Goal: Transaction & Acquisition: Purchase product/service

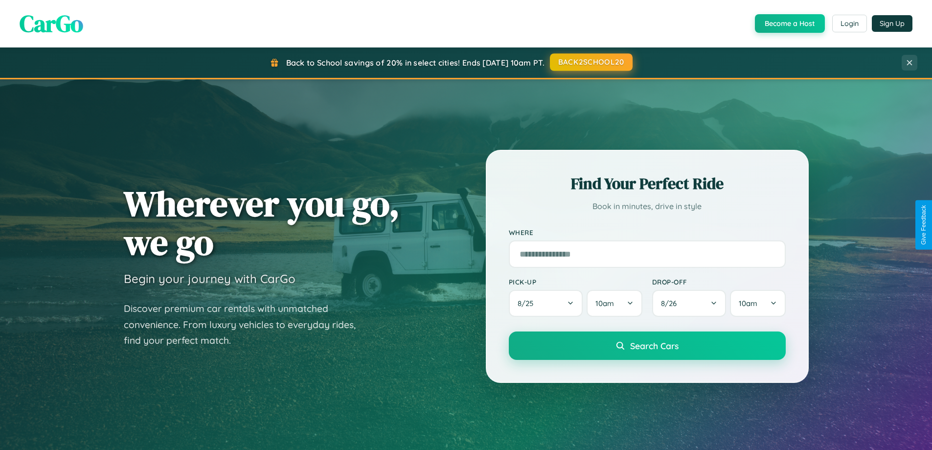
click at [591, 62] on button "BACK2SCHOOL20" at bounding box center [591, 62] width 83 height 18
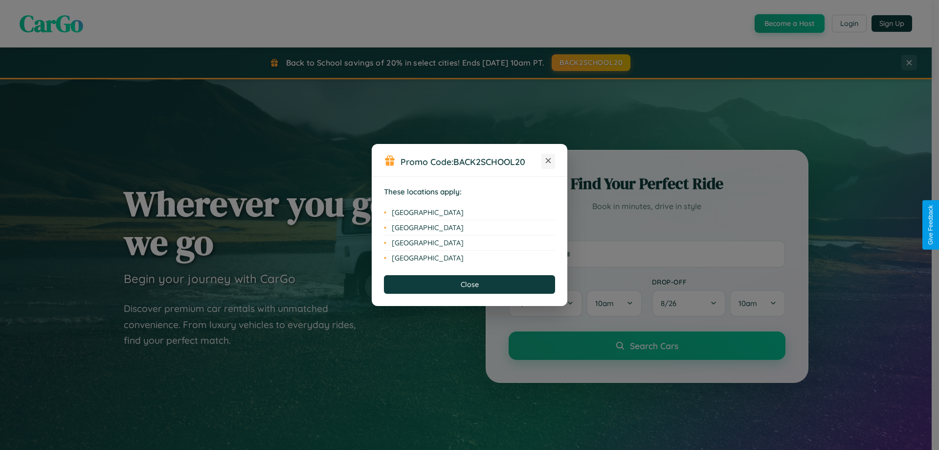
click at [548, 161] on icon at bounding box center [548, 160] width 5 height 5
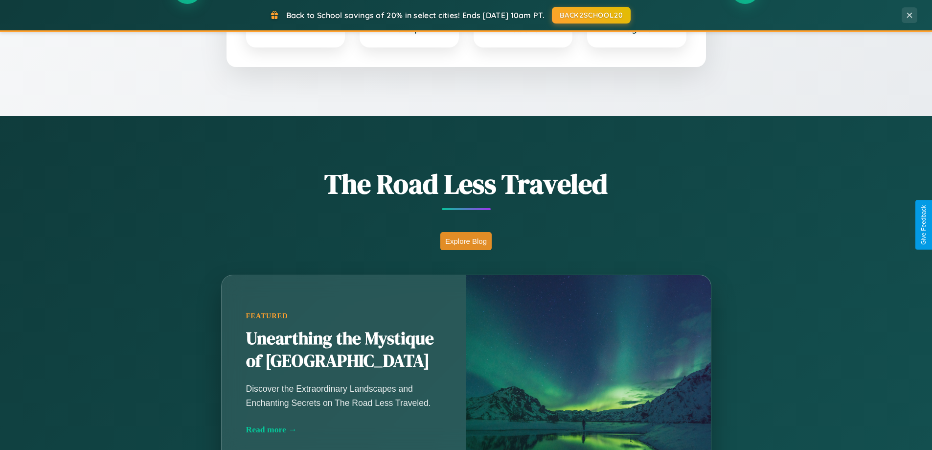
scroll to position [673, 0]
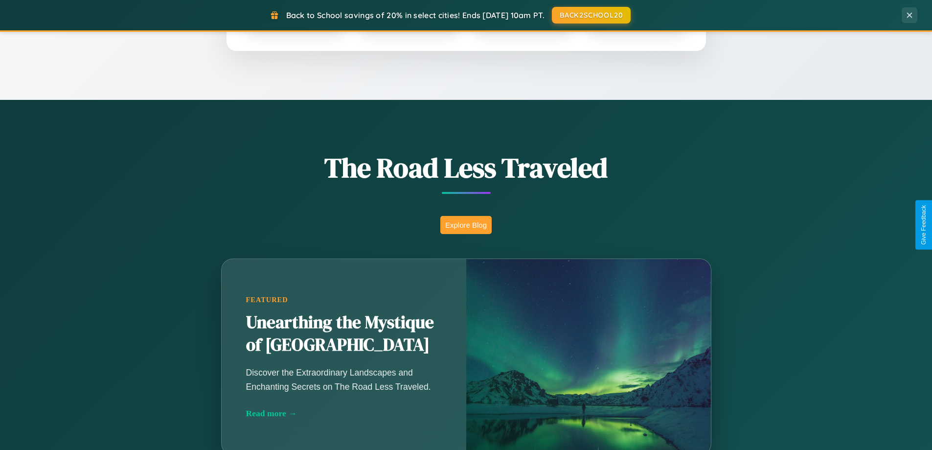
click at [466, 225] on button "Explore Blog" at bounding box center [465, 225] width 51 height 18
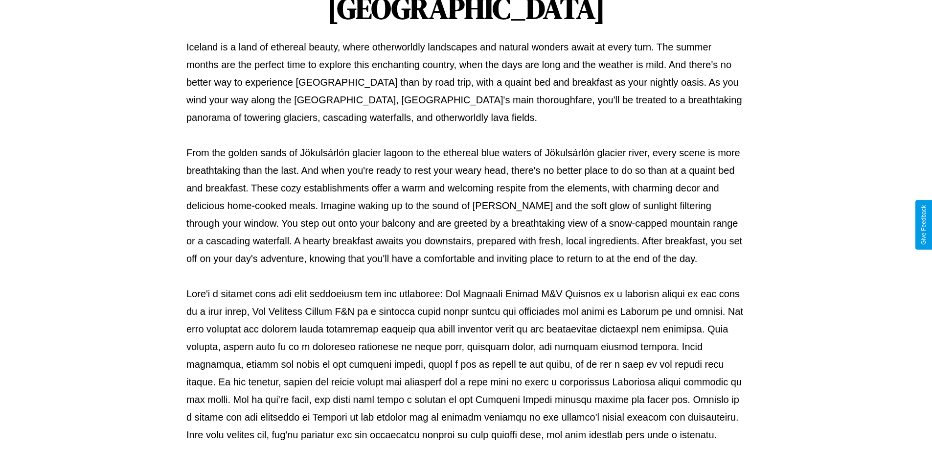
scroll to position [317, 0]
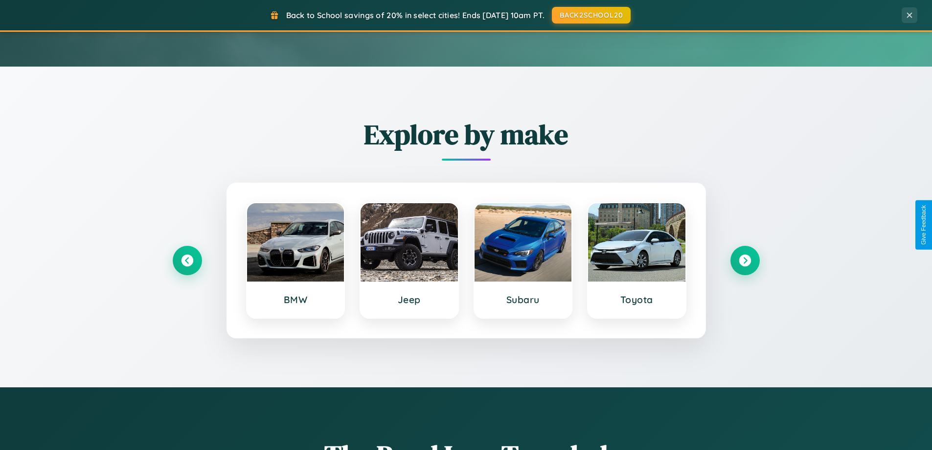
scroll to position [29, 0]
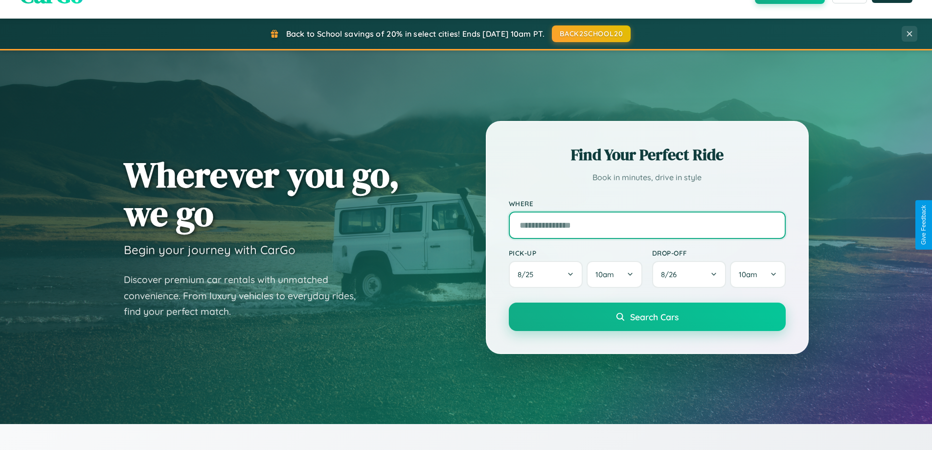
click at [647, 225] on input "text" at bounding box center [647, 224] width 277 height 27
type input "******"
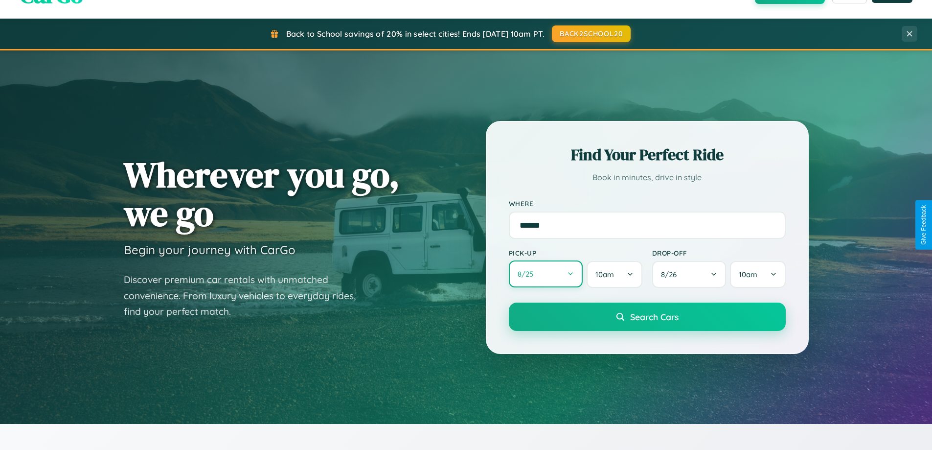
click at [546, 274] on button "8 / 25" at bounding box center [546, 273] width 74 height 27
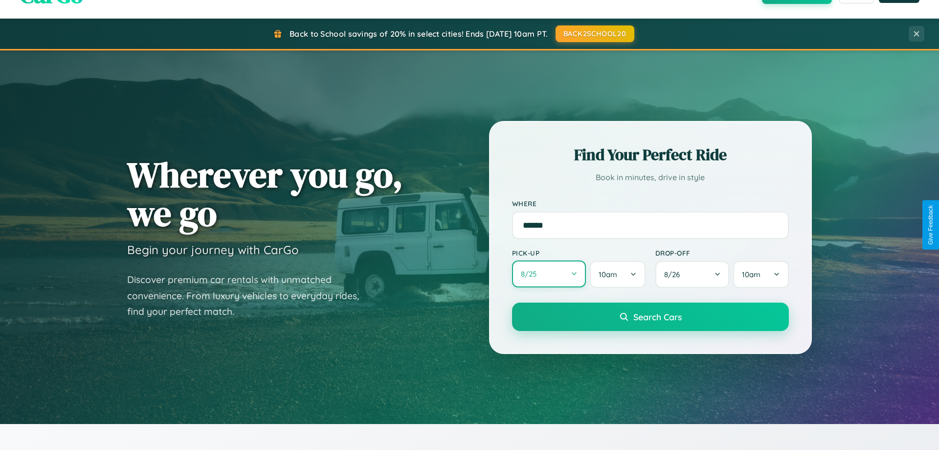
select select "*"
select select "****"
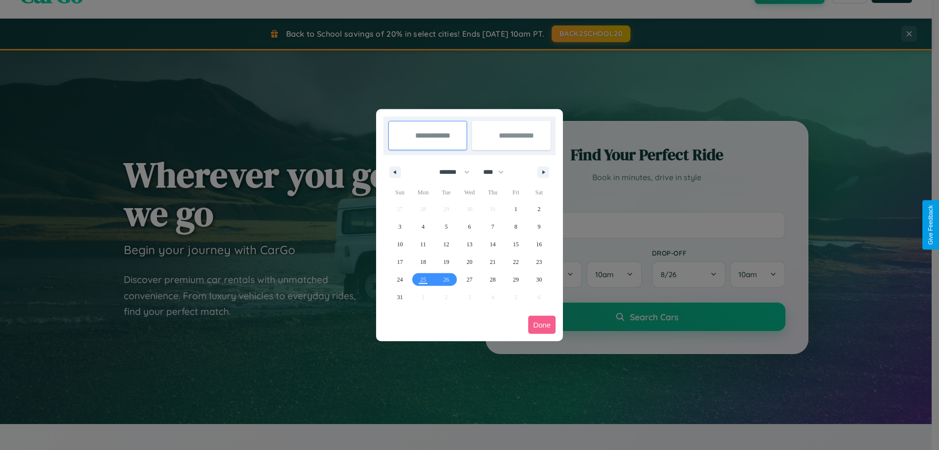
drag, startPoint x: 450, startPoint y: 172, endPoint x: 470, endPoint y: 196, distance: 31.3
click at [450, 172] on select "******* ******** ***** ***** *** **** **** ****** ********* ******* ******** **…" at bounding box center [453, 172] width 42 height 16
select select "*"
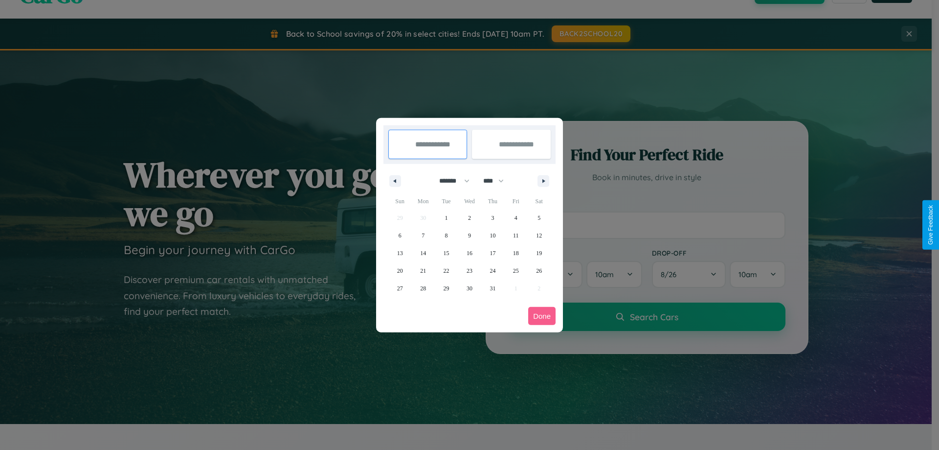
click at [498, 181] on select "**** **** **** **** **** **** **** **** **** **** **** **** **** **** **** ****…" at bounding box center [492, 181] width 29 height 16
select select "****"
click at [400, 270] on span "19" at bounding box center [400, 271] width 6 height 18
type input "**********"
click at [423, 288] on span "27" at bounding box center [423, 288] width 6 height 18
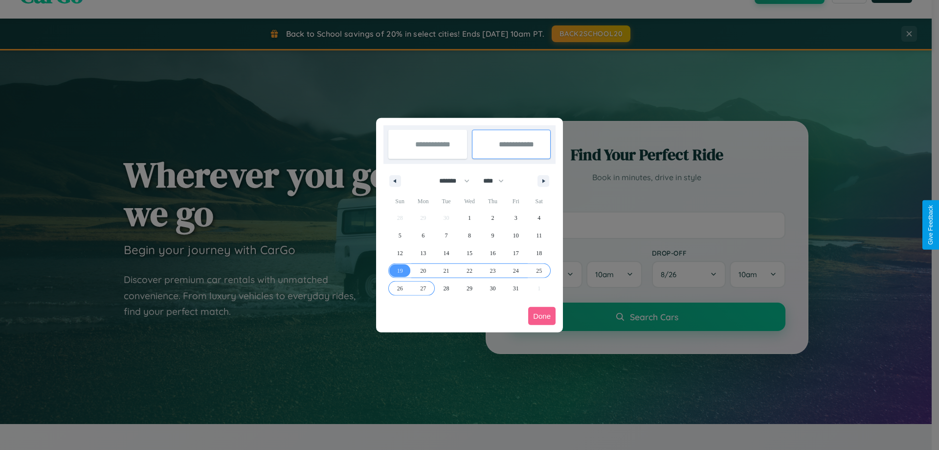
type input "**********"
click at [542, 316] on button "Done" at bounding box center [541, 316] width 27 height 18
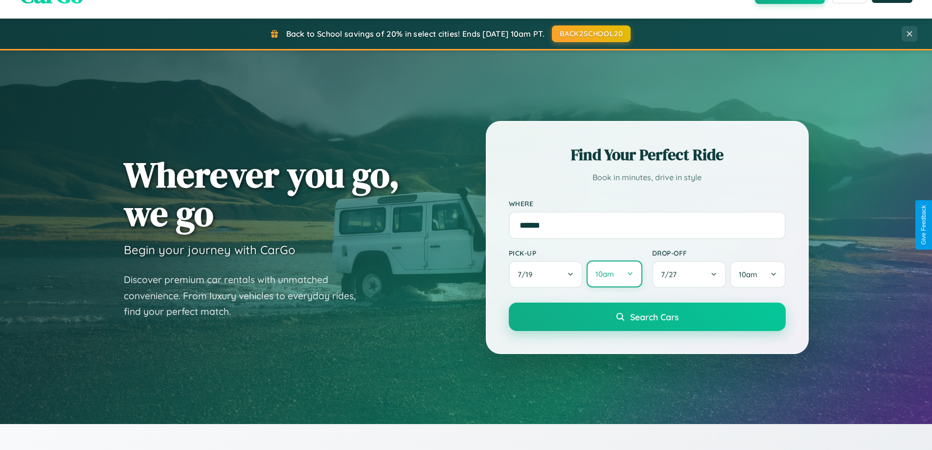
click at [614, 274] on button "10am" at bounding box center [614, 273] width 55 height 27
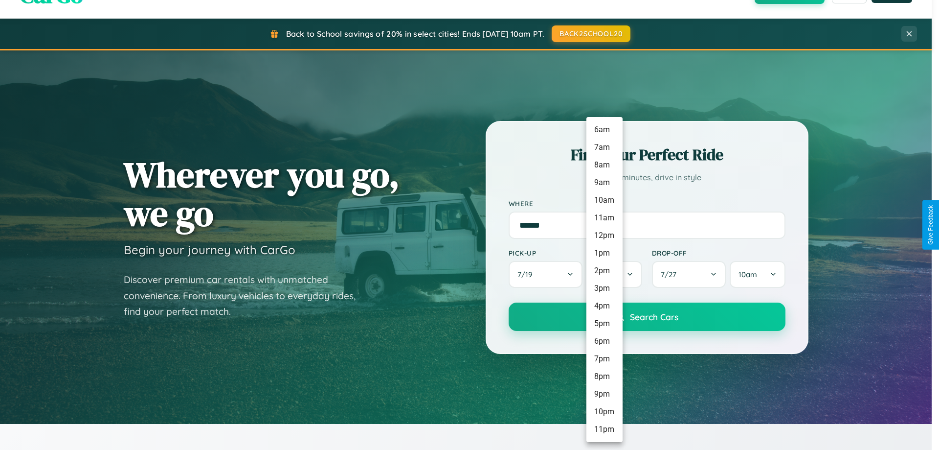
click at [604, 147] on li "7am" at bounding box center [605, 147] width 36 height 18
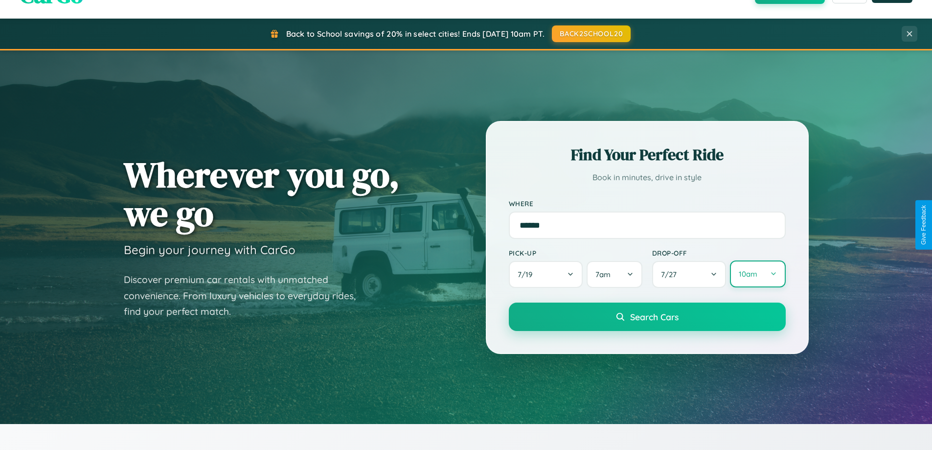
click at [757, 274] on button "10am" at bounding box center [757, 273] width 55 height 27
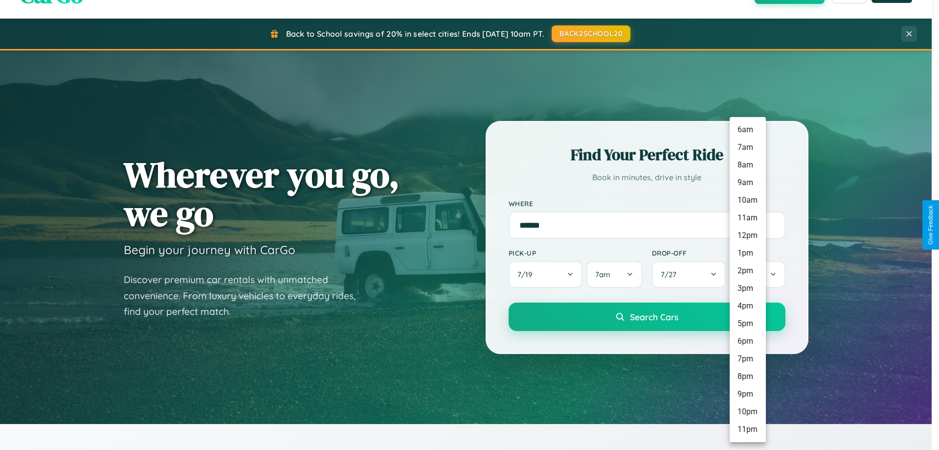
click at [748, 253] on li "1pm" at bounding box center [748, 253] width 36 height 18
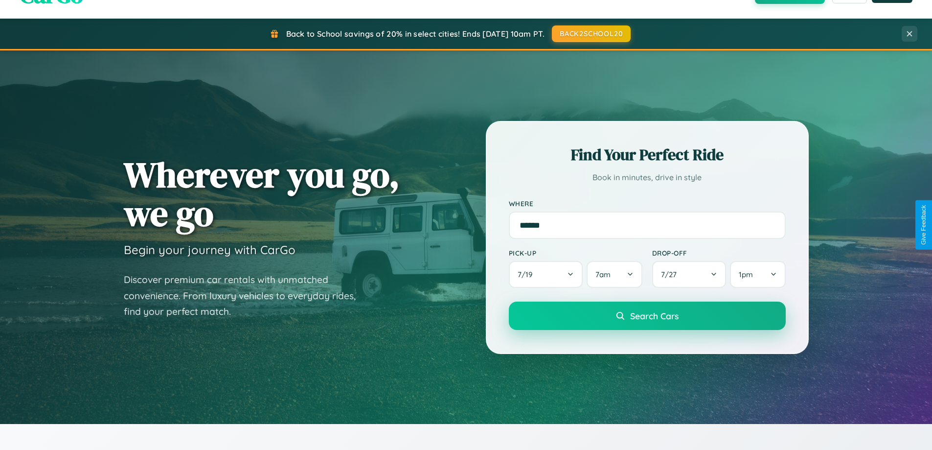
click at [647, 317] on span "Search Cars" at bounding box center [654, 315] width 48 height 11
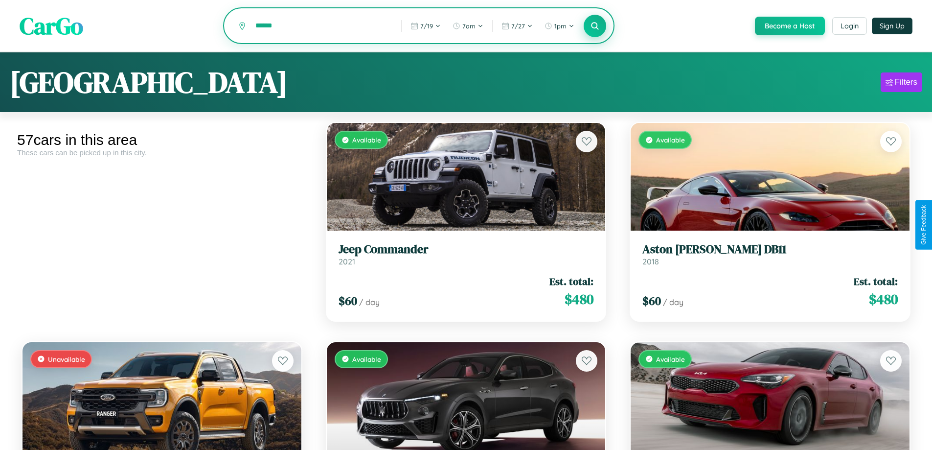
type input "******"
click at [594, 26] on icon at bounding box center [595, 25] width 9 height 9
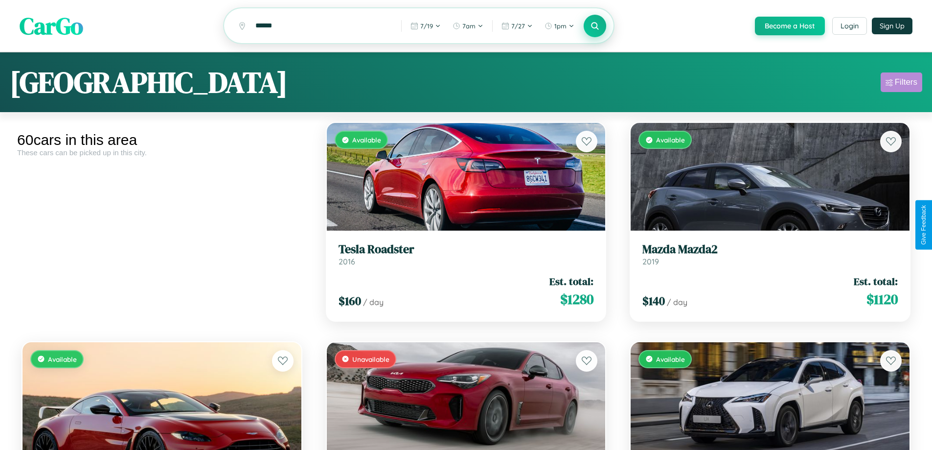
click at [901, 84] on div "Filters" at bounding box center [906, 82] width 23 height 10
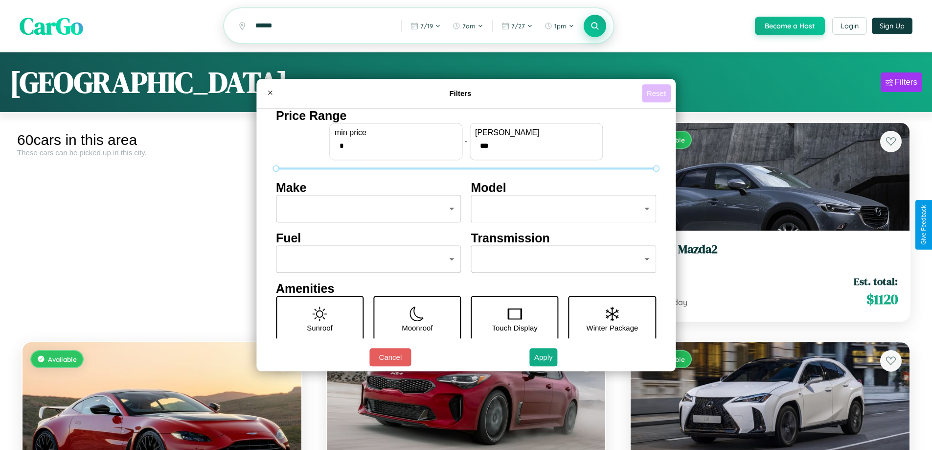
click at [658, 93] on button "Reset" at bounding box center [656, 93] width 29 height 18
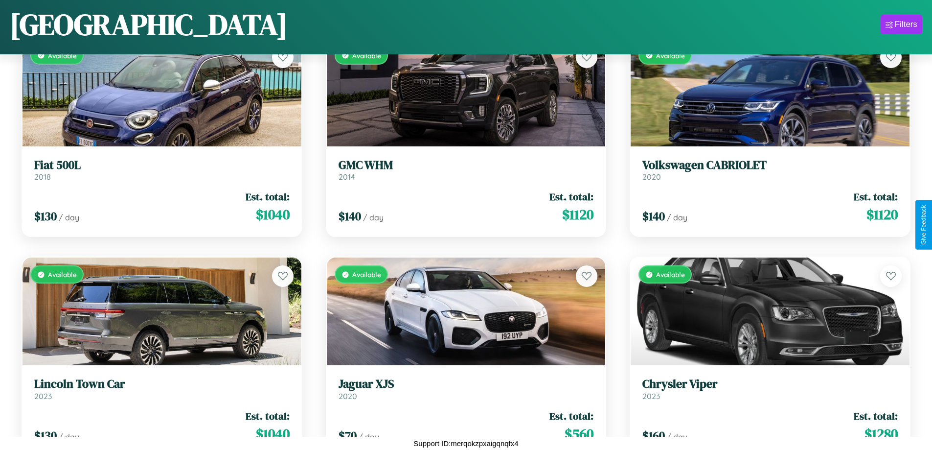
scroll to position [2328, 0]
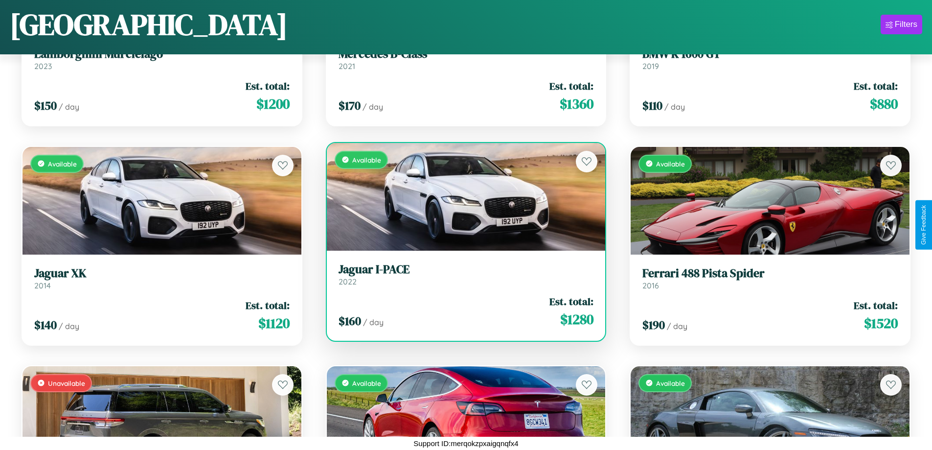
click at [462, 313] on div "$ 160 / day Est. total: $ 1280" at bounding box center [466, 311] width 255 height 35
click at [462, 311] on div "$ 160 / day Est. total: $ 1280" at bounding box center [466, 311] width 255 height 35
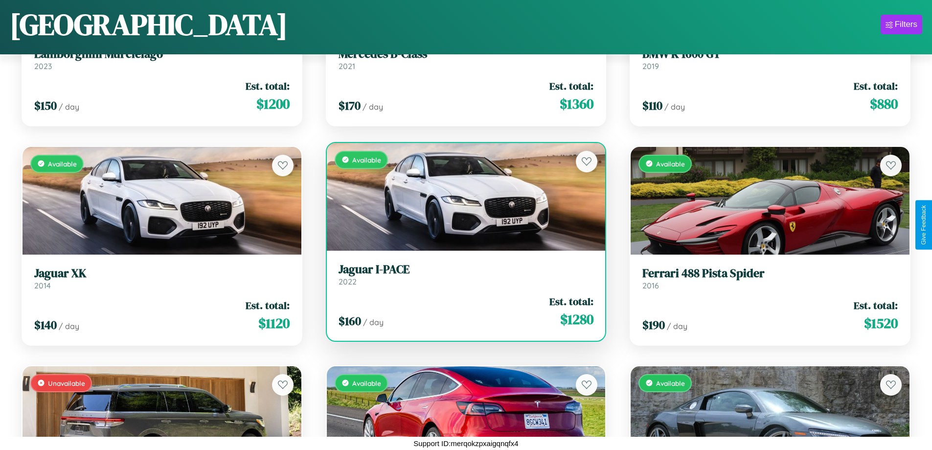
click at [462, 311] on div "$ 160 / day Est. total: $ 1280" at bounding box center [466, 311] width 255 height 35
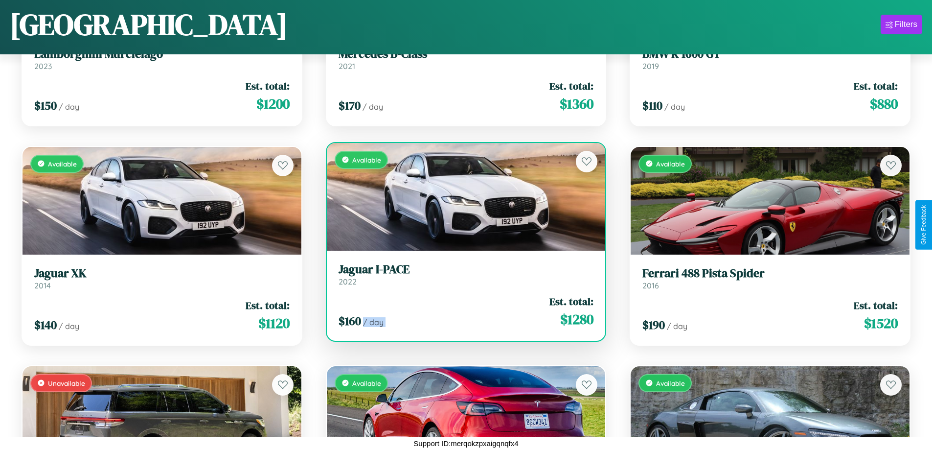
click at [462, 311] on div "$ 160 / day Est. total: $ 1280" at bounding box center [466, 311] width 255 height 35
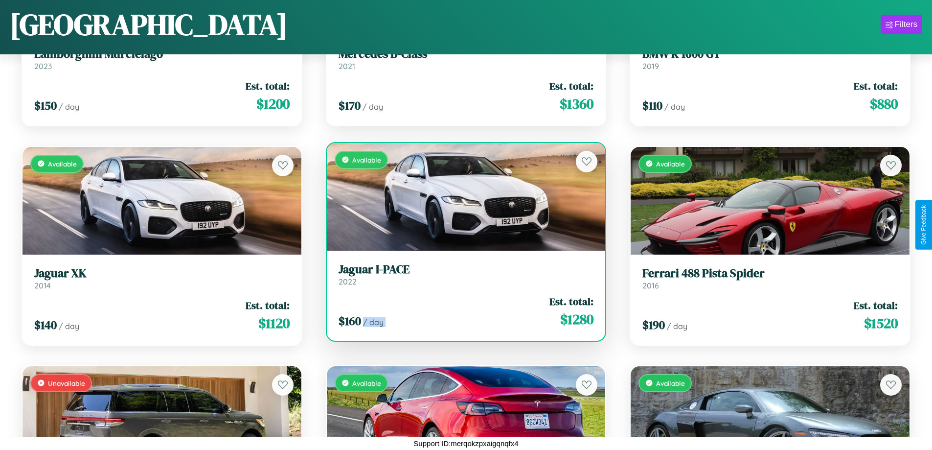
click at [462, 311] on div "$ 160 / day Est. total: $ 1280" at bounding box center [466, 311] width 255 height 35
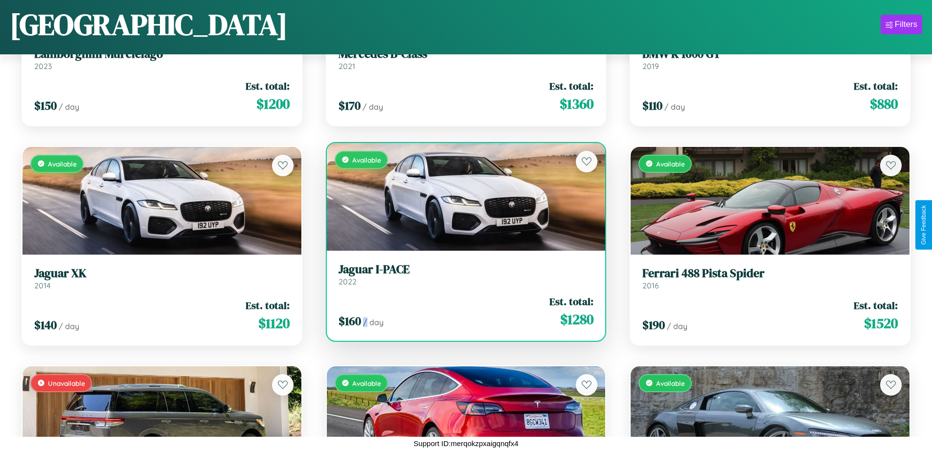
click at [462, 311] on div "$ 160 / day Est. total: $ 1280" at bounding box center [466, 311] width 255 height 35
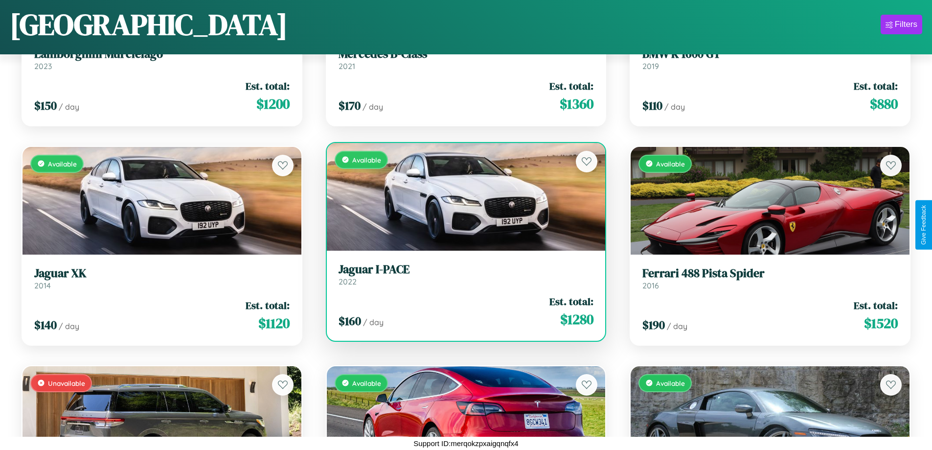
click at [462, 274] on h3 "Jaguar I-PACE" at bounding box center [466, 269] width 255 height 14
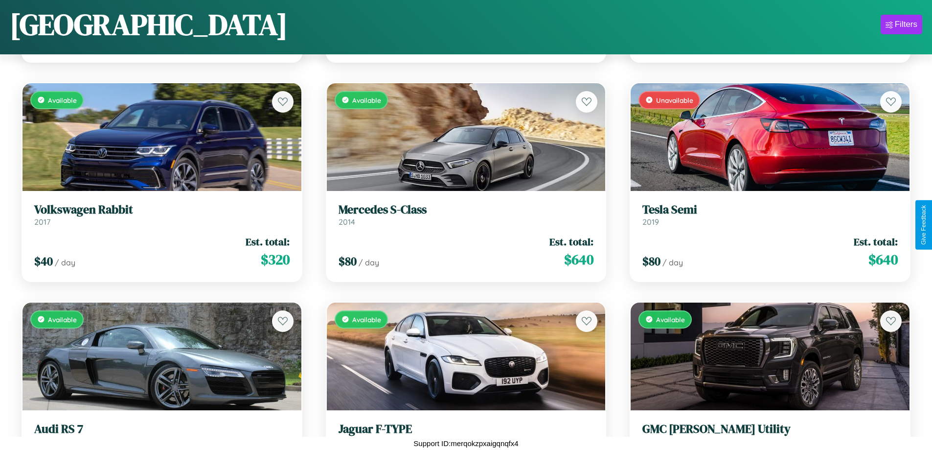
scroll to position [3424, 0]
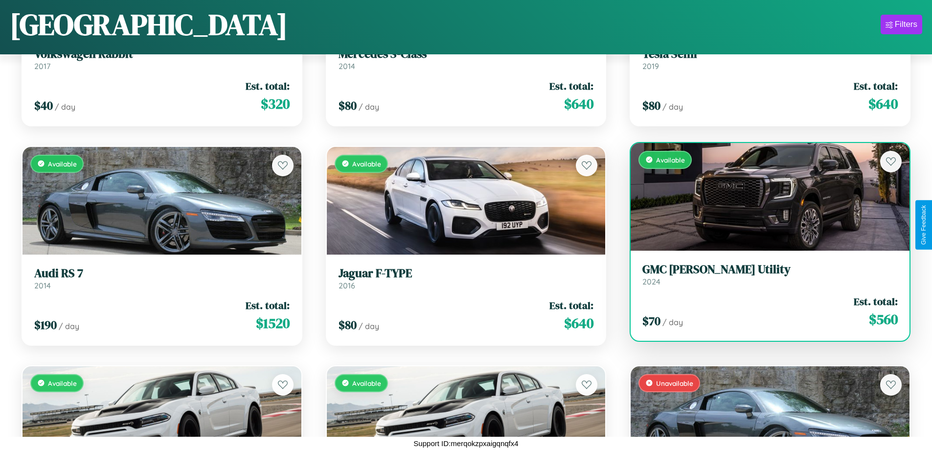
click at [764, 199] on div "Available" at bounding box center [770, 197] width 279 height 108
click at [764, 196] on div "Available" at bounding box center [770, 197] width 279 height 108
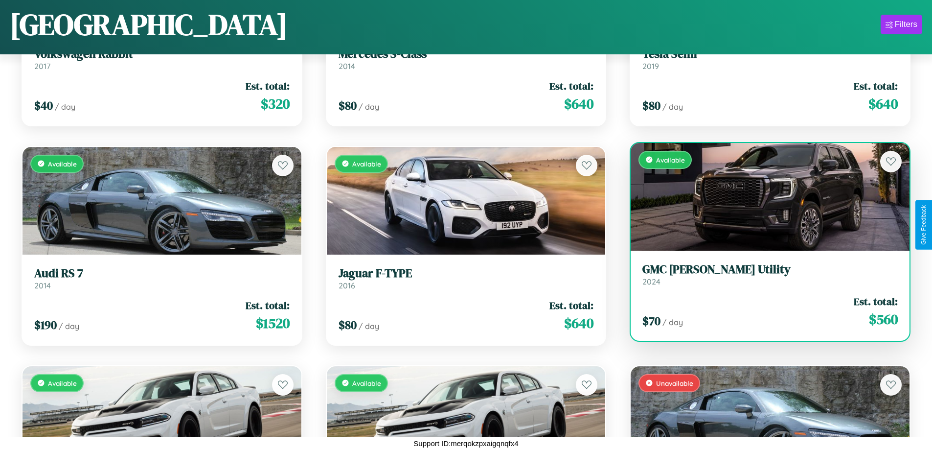
click at [764, 196] on div "Available" at bounding box center [770, 197] width 279 height 108
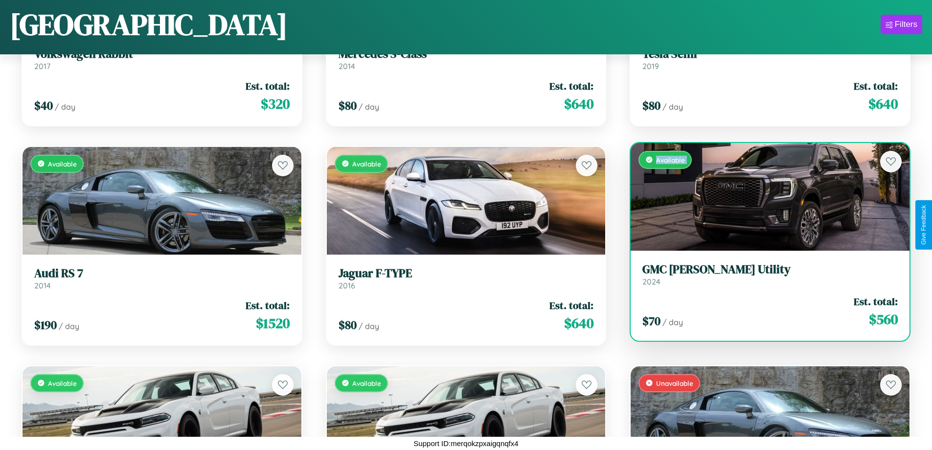
click at [764, 196] on div "Available" at bounding box center [770, 197] width 279 height 108
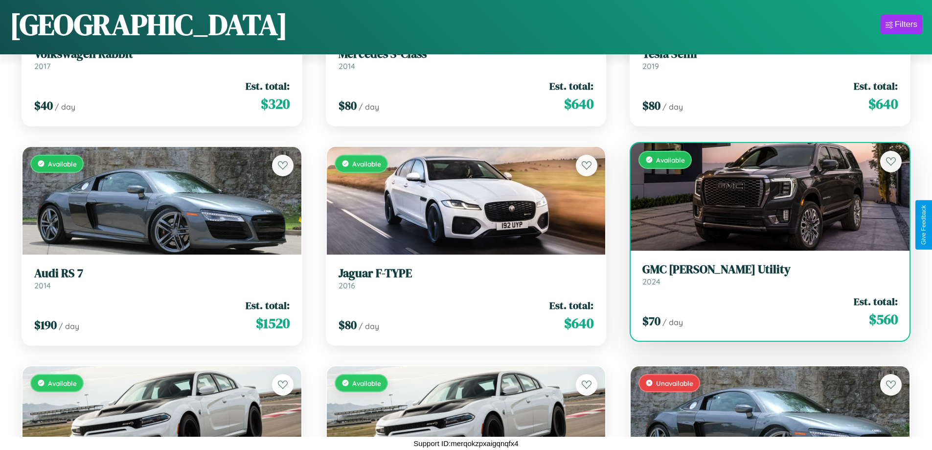
click at [764, 196] on div "Available" at bounding box center [770, 197] width 279 height 108
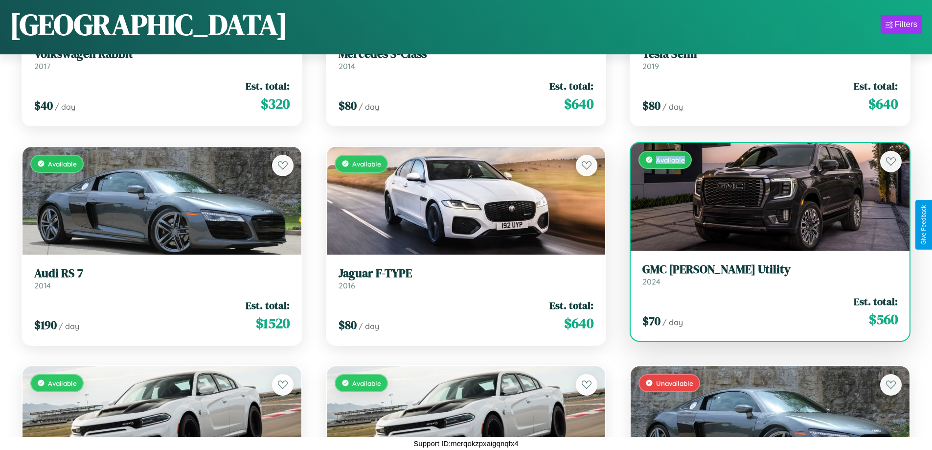
click at [764, 196] on div "Available" at bounding box center [770, 197] width 279 height 108
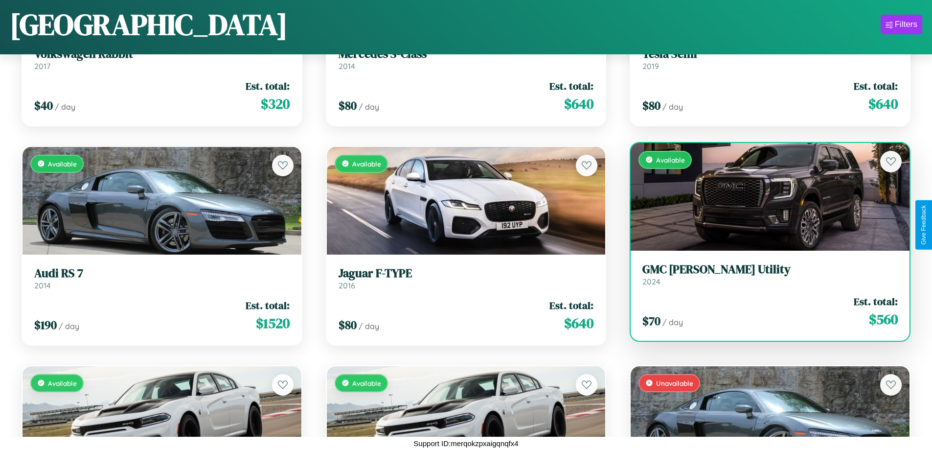
click at [764, 274] on h3 "GMC [PERSON_NAME] Utility" at bounding box center [769, 269] width 255 height 14
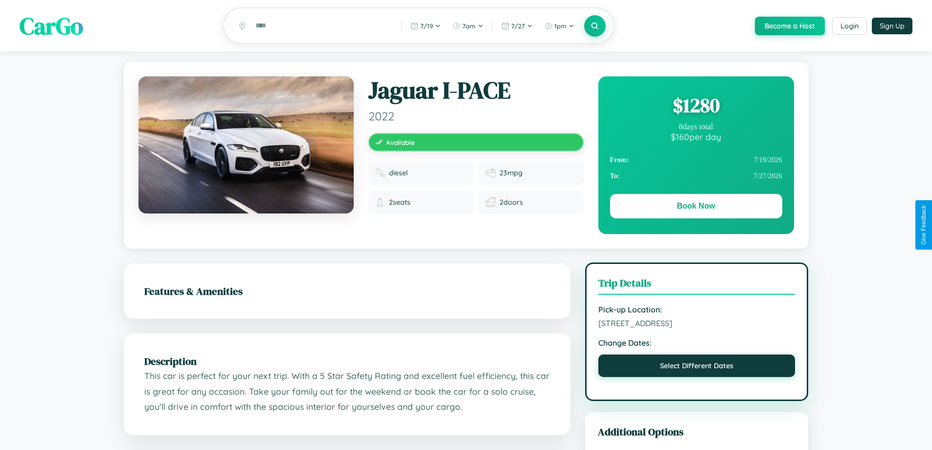
click at [697, 367] on button "Select Different Dates" at bounding box center [696, 365] width 197 height 23
select select "*"
select select "****"
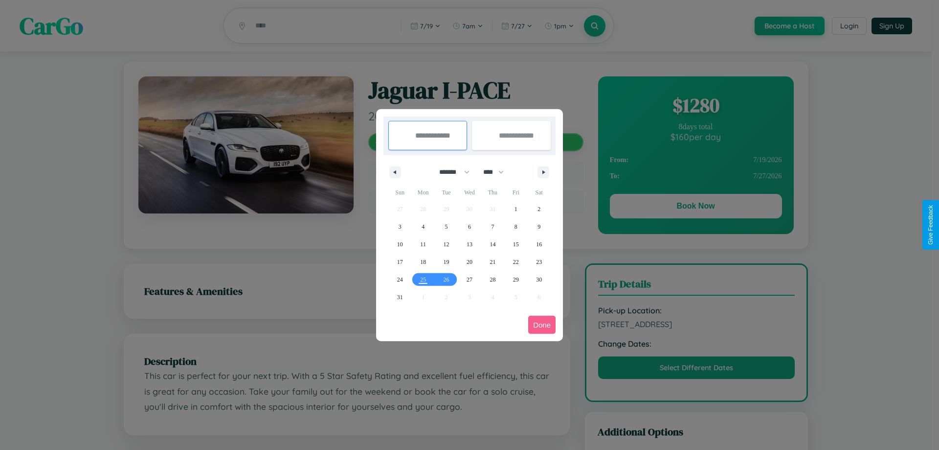
drag, startPoint x: 450, startPoint y: 172, endPoint x: 470, endPoint y: 196, distance: 31.3
click at [450, 172] on select "******* ******** ***** ***** *** **** **** ****** ********* ******* ******** **…" at bounding box center [453, 172] width 42 height 16
select select "*"
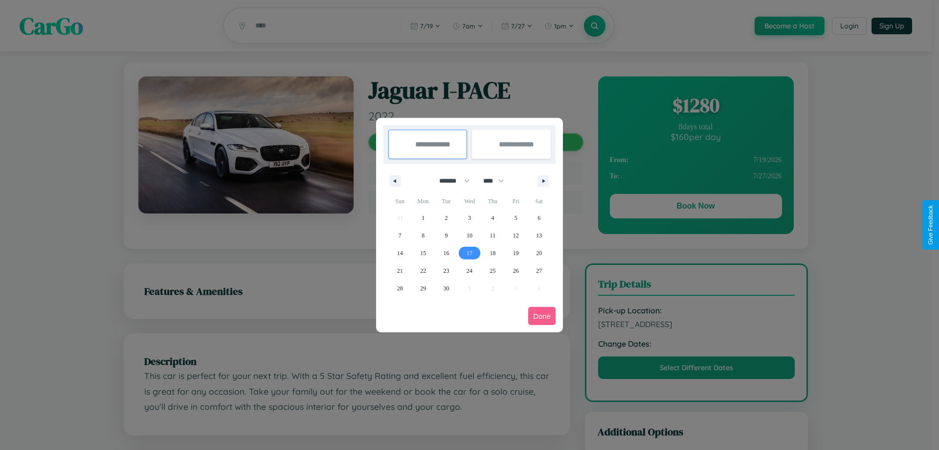
click at [469, 252] on span "17" at bounding box center [470, 253] width 6 height 18
type input "**********"
click at [516, 270] on span "26" at bounding box center [516, 271] width 6 height 18
type input "**********"
click at [542, 316] on button "Done" at bounding box center [541, 316] width 27 height 18
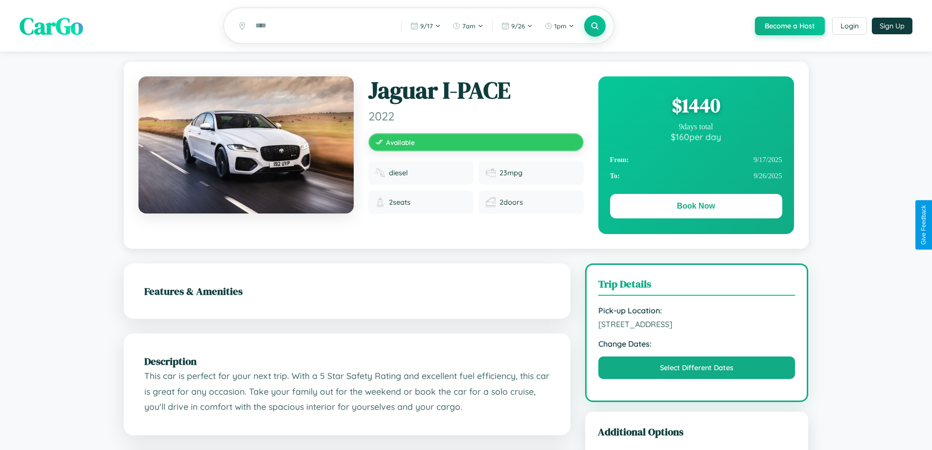
click at [696, 107] on div "$ 1440" at bounding box center [696, 105] width 172 height 26
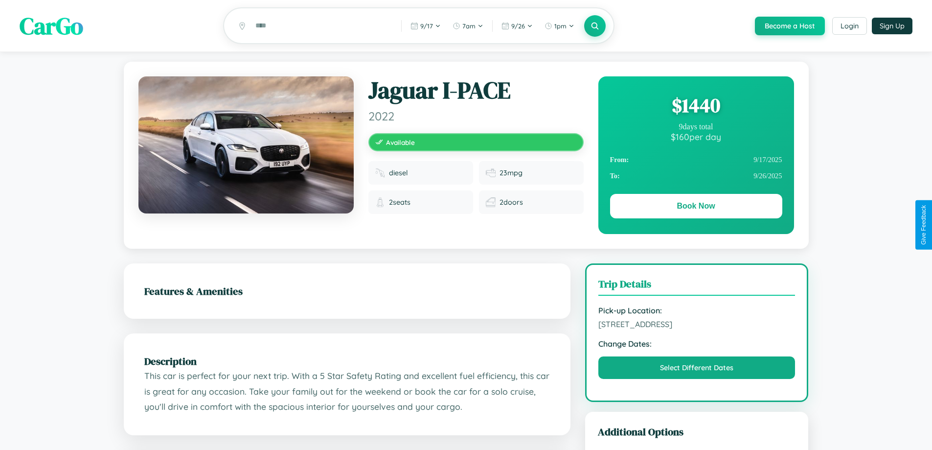
click at [696, 107] on div "$ 1440" at bounding box center [696, 105] width 172 height 26
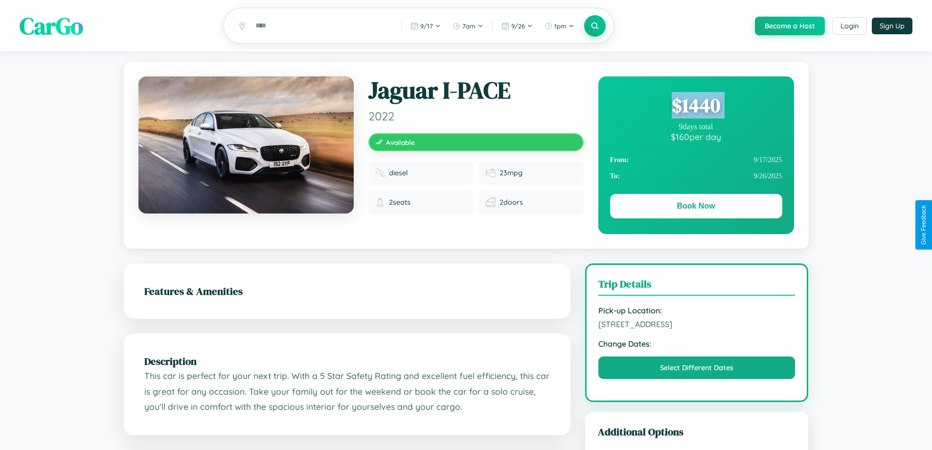
click at [696, 107] on div "$ 1440" at bounding box center [696, 105] width 172 height 26
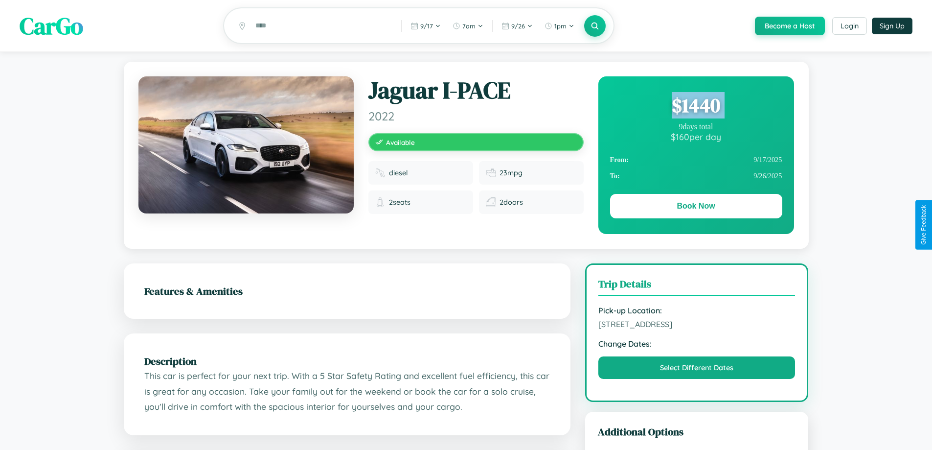
click at [696, 107] on div "$ 1440" at bounding box center [696, 105] width 172 height 26
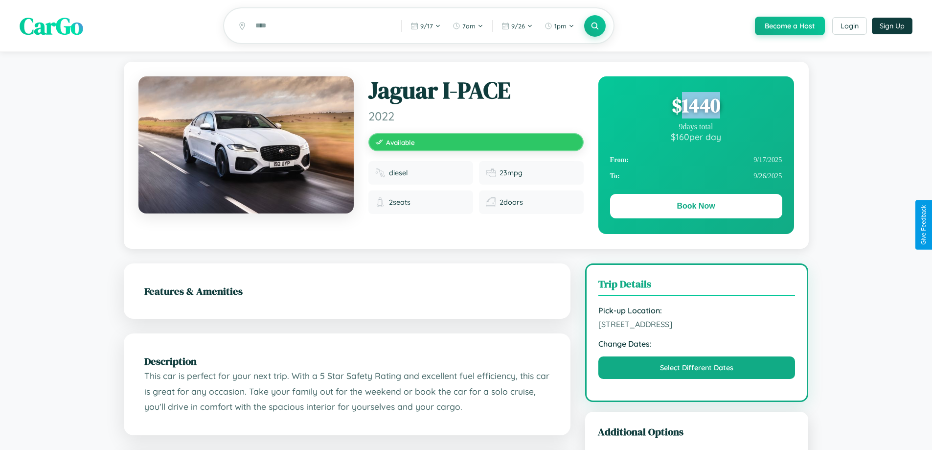
click at [696, 107] on div "$ 1440" at bounding box center [696, 105] width 172 height 26
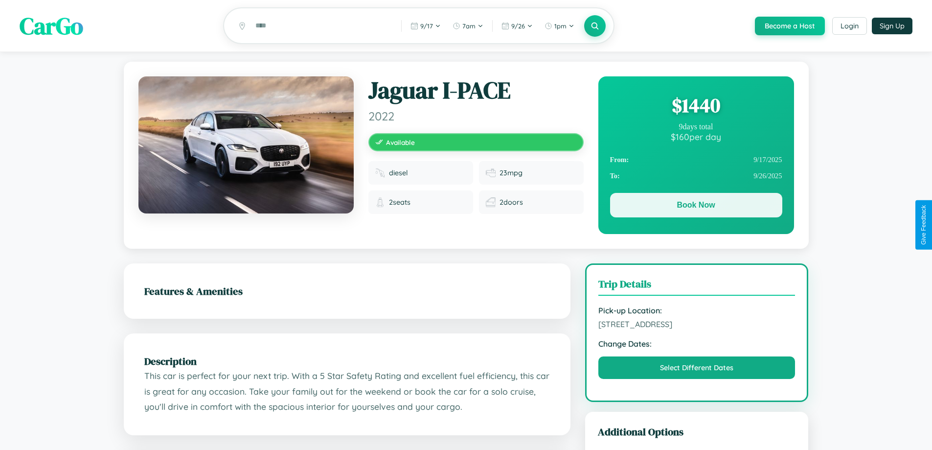
click at [696, 206] on button "Book Now" at bounding box center [696, 205] width 172 height 24
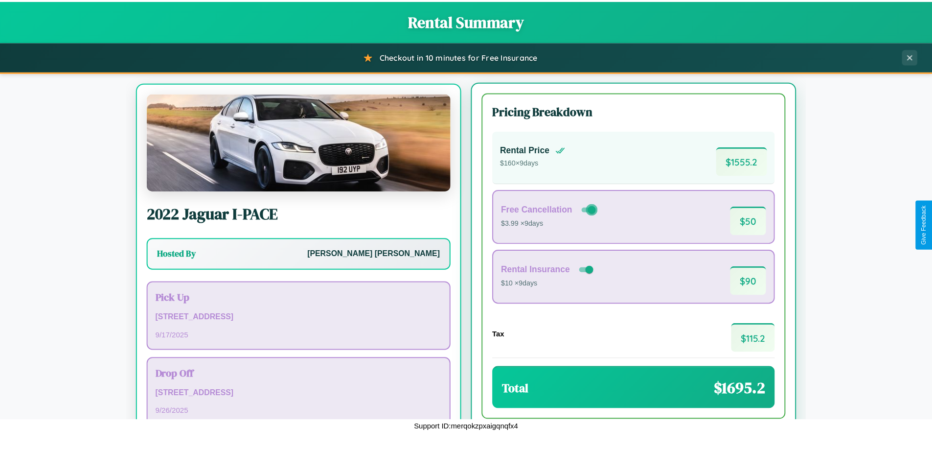
scroll to position [46, 0]
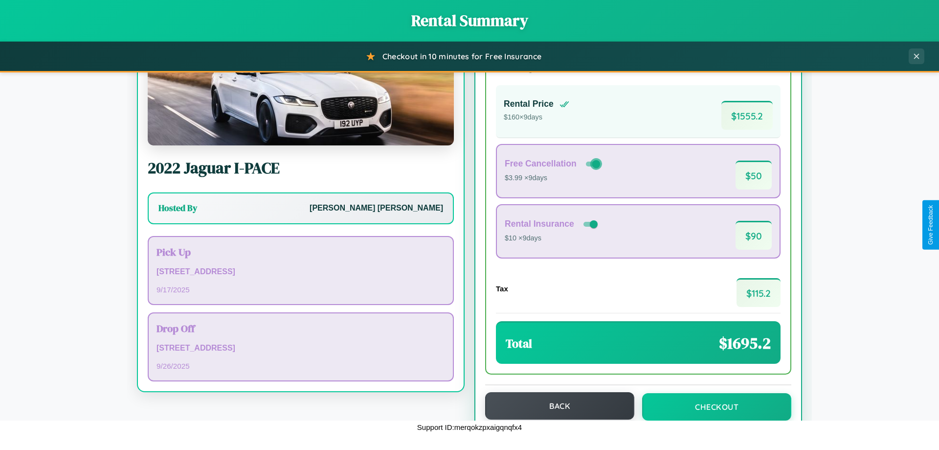
click at [555, 406] on button "Back" at bounding box center [559, 405] width 149 height 27
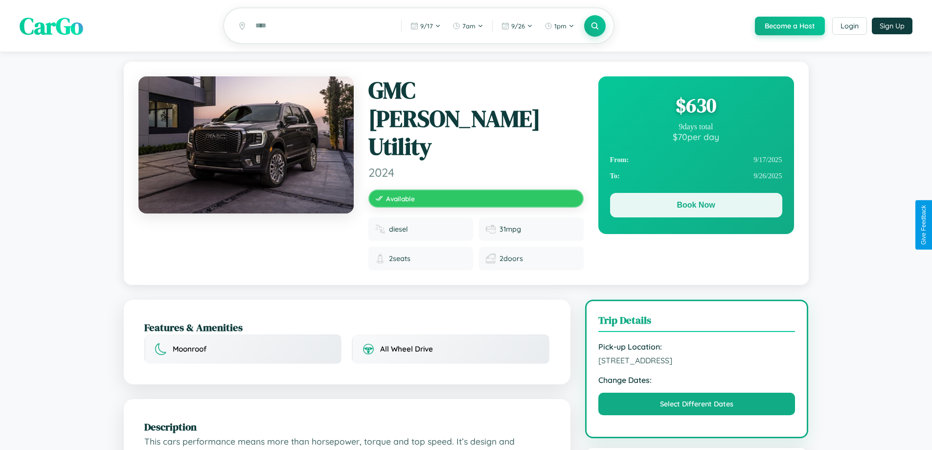
click at [696, 206] on button "Book Now" at bounding box center [696, 205] width 172 height 24
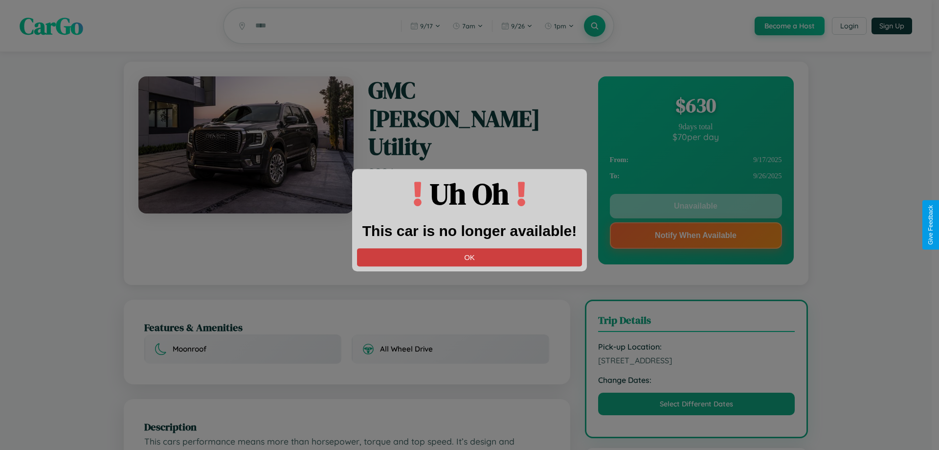
click at [470, 257] on button "OK" at bounding box center [469, 257] width 225 height 18
